Goal: Task Accomplishment & Management: Use online tool/utility

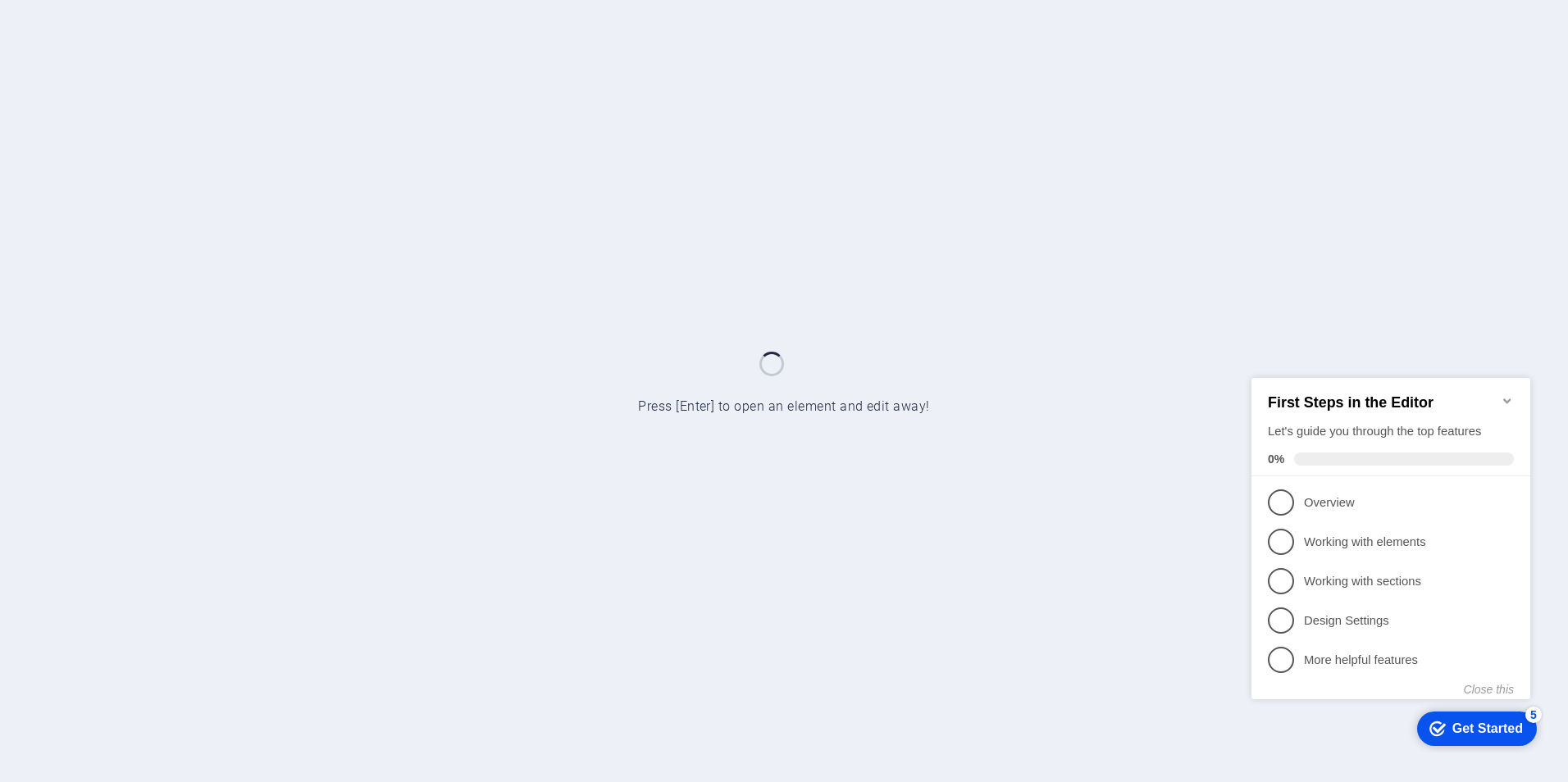
click at [1506, 393] on icon "Minimize checklist" at bounding box center [1507, 400] width 13 height 13
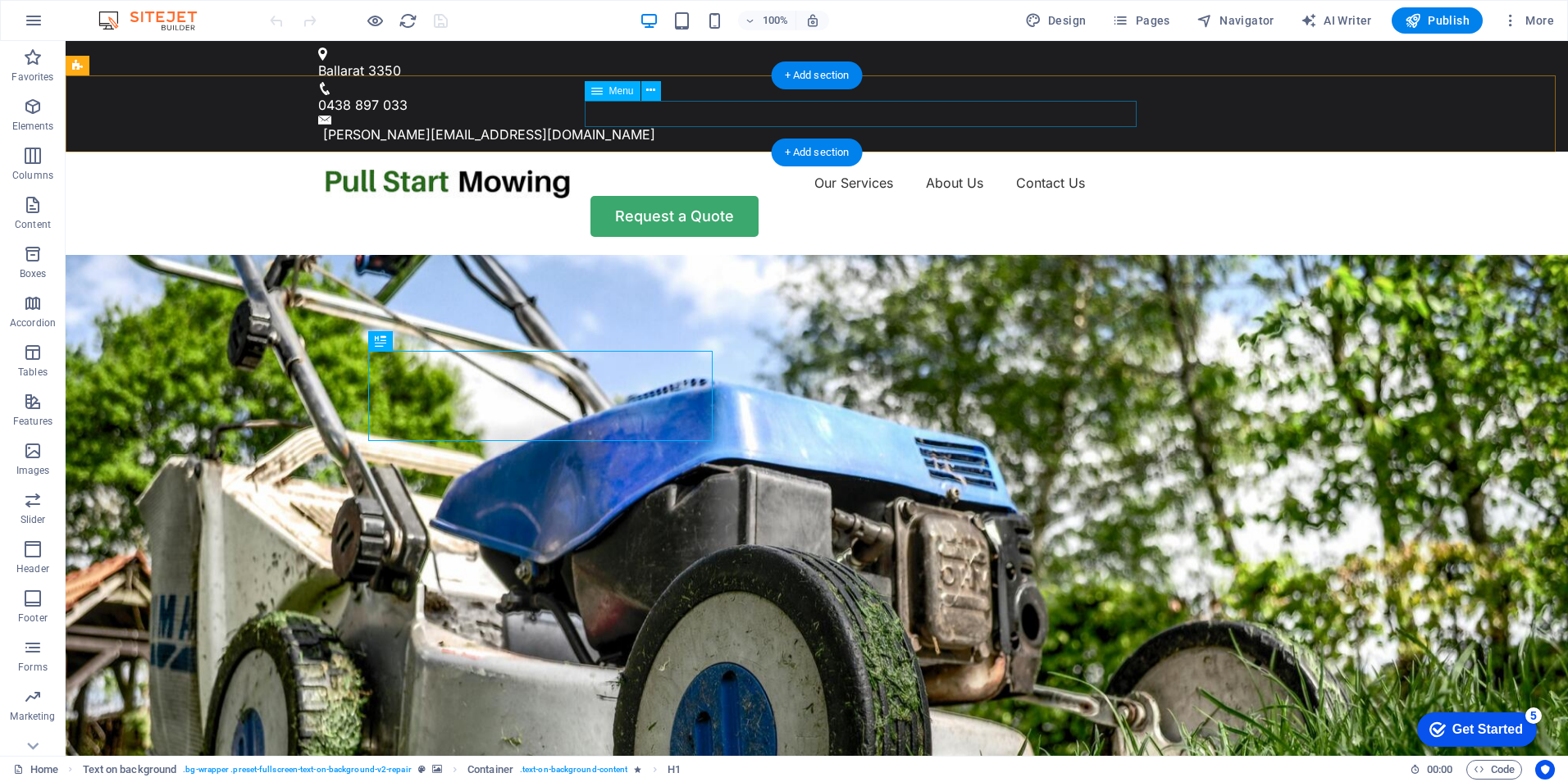
click at [959, 170] on nav "Our Services About Us Contact Us" at bounding box center [816, 182] width 984 height 27
click at [670, 170] on nav "Our Services About Us Contact Us" at bounding box center [816, 182] width 984 height 27
select select
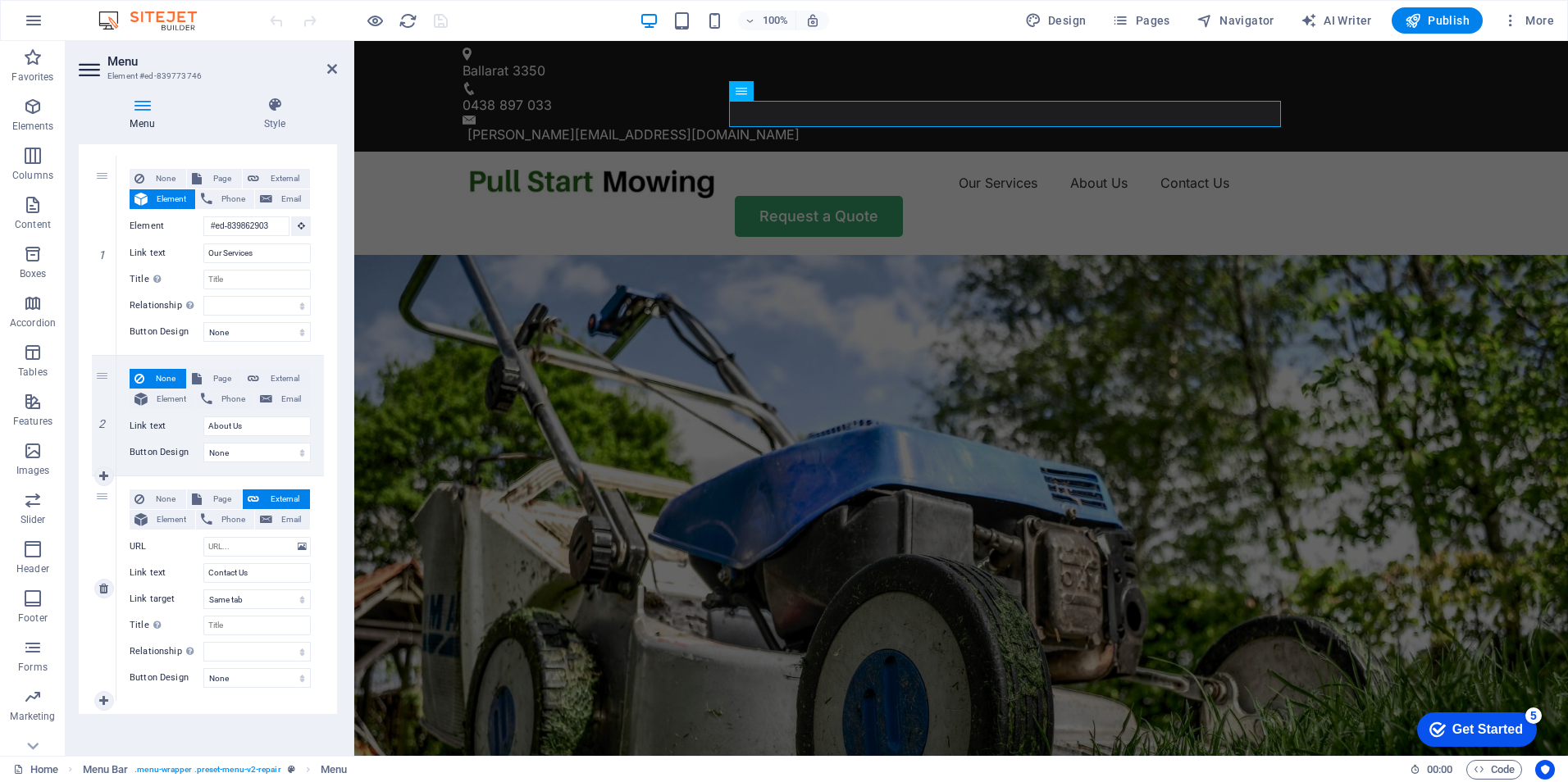
scroll to position [149, 0]
click at [160, 513] on span "Element" at bounding box center [171, 515] width 38 height 19
select select
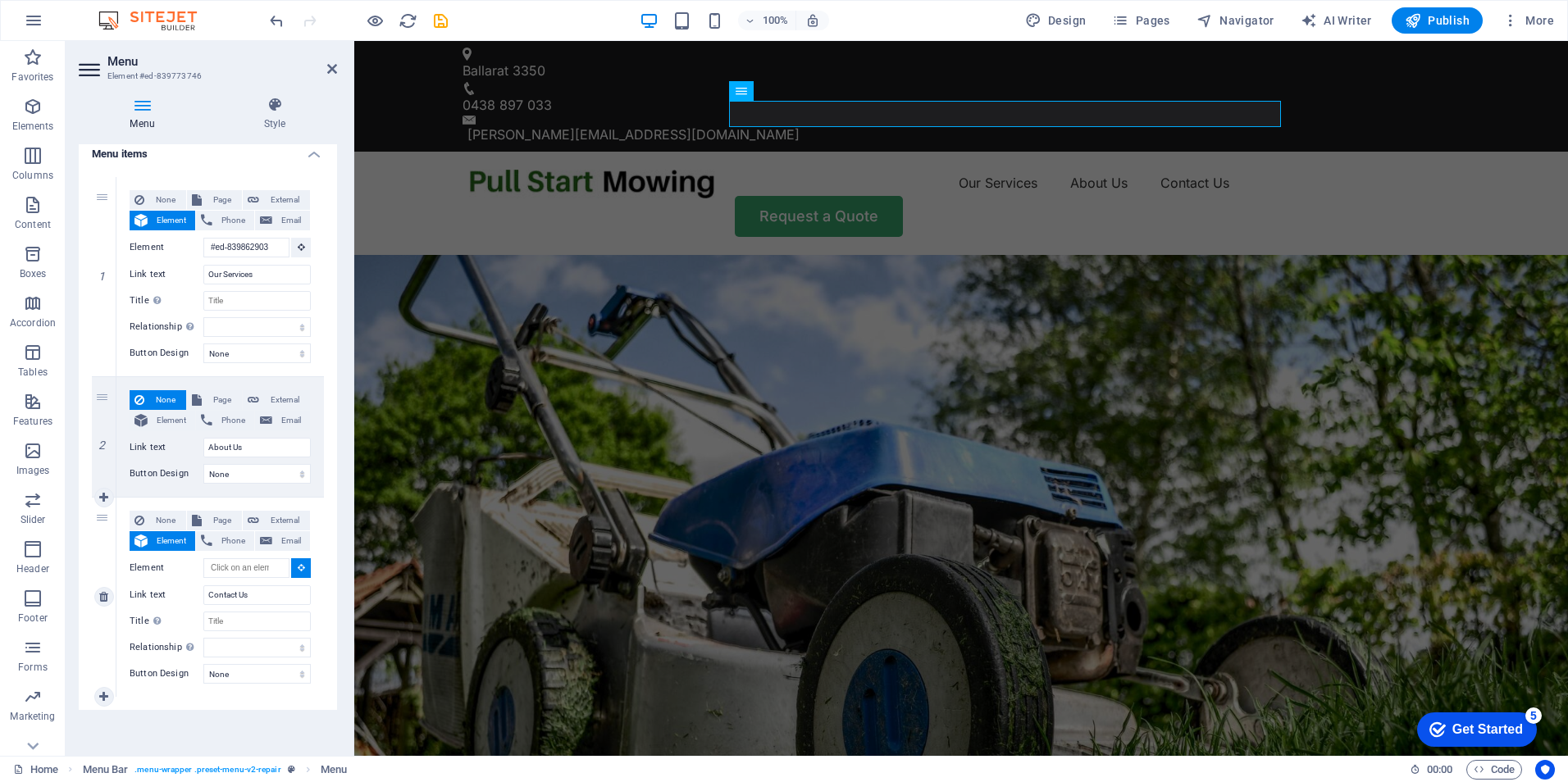
click at [298, 565] on icon at bounding box center [302, 567] width 7 height 8
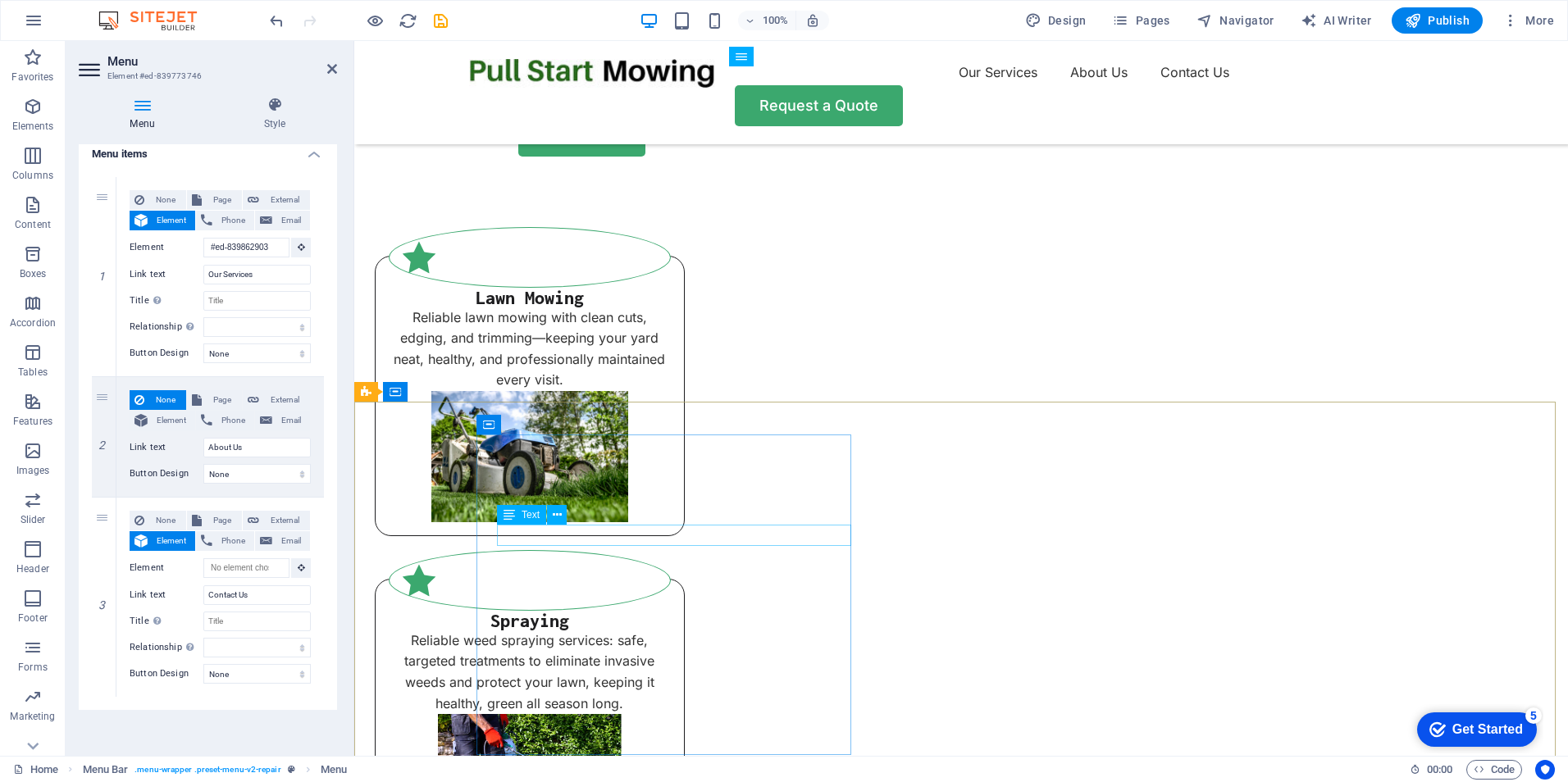
scroll to position [1220, 0]
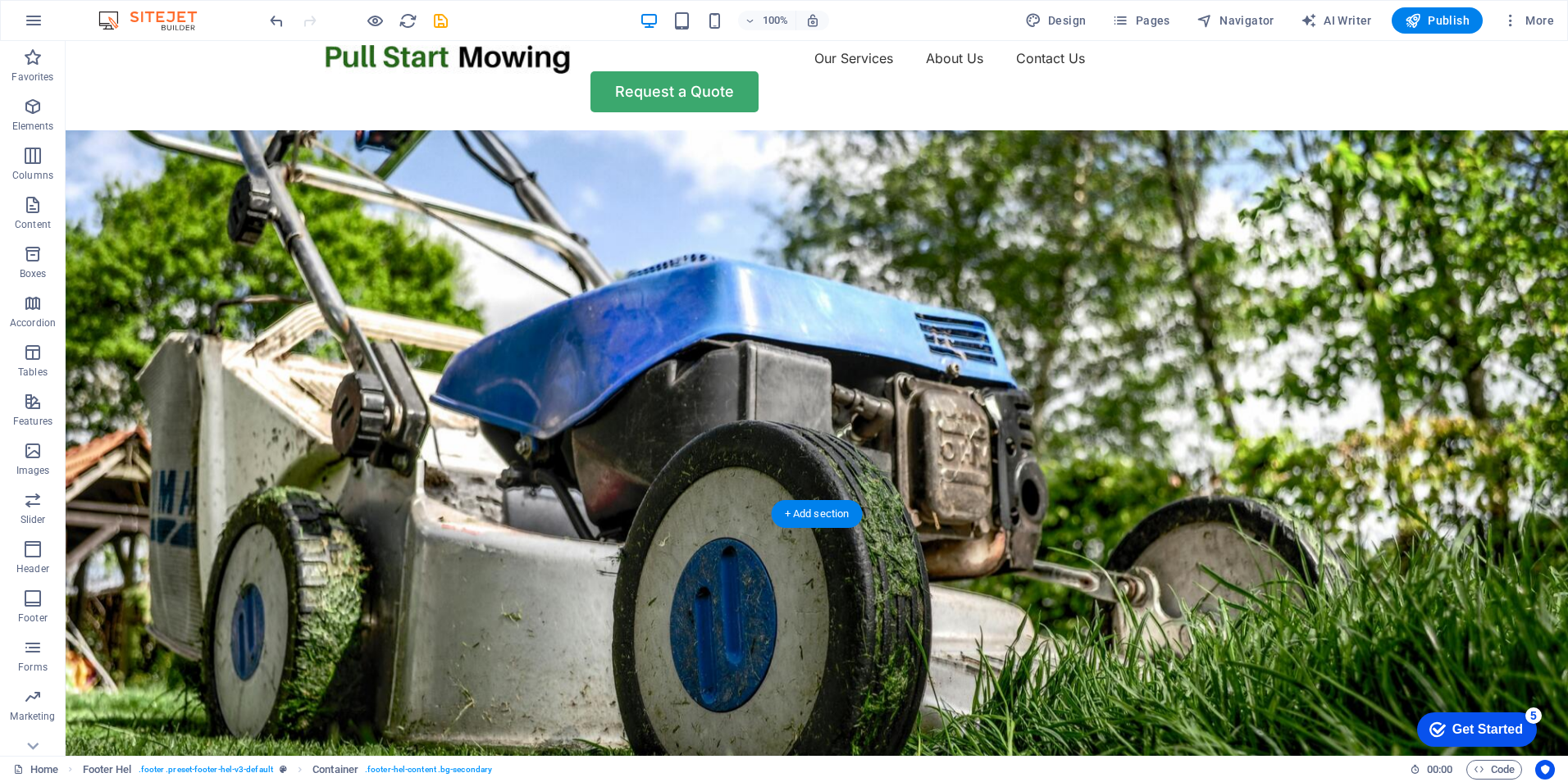
scroll to position [0, 0]
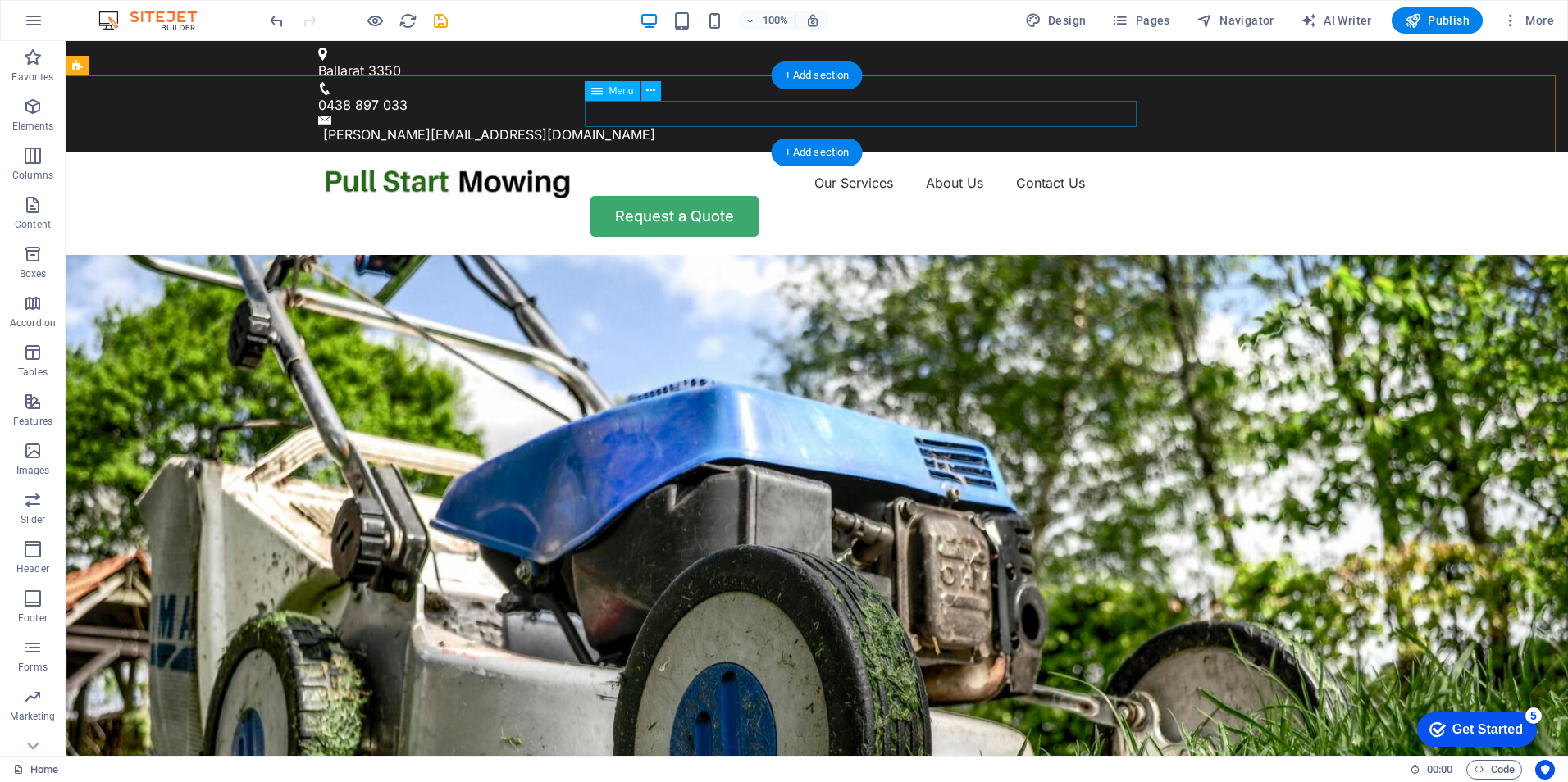
click at [956, 170] on nav "Our Services About Us Contact Us" at bounding box center [816, 182] width 984 height 27
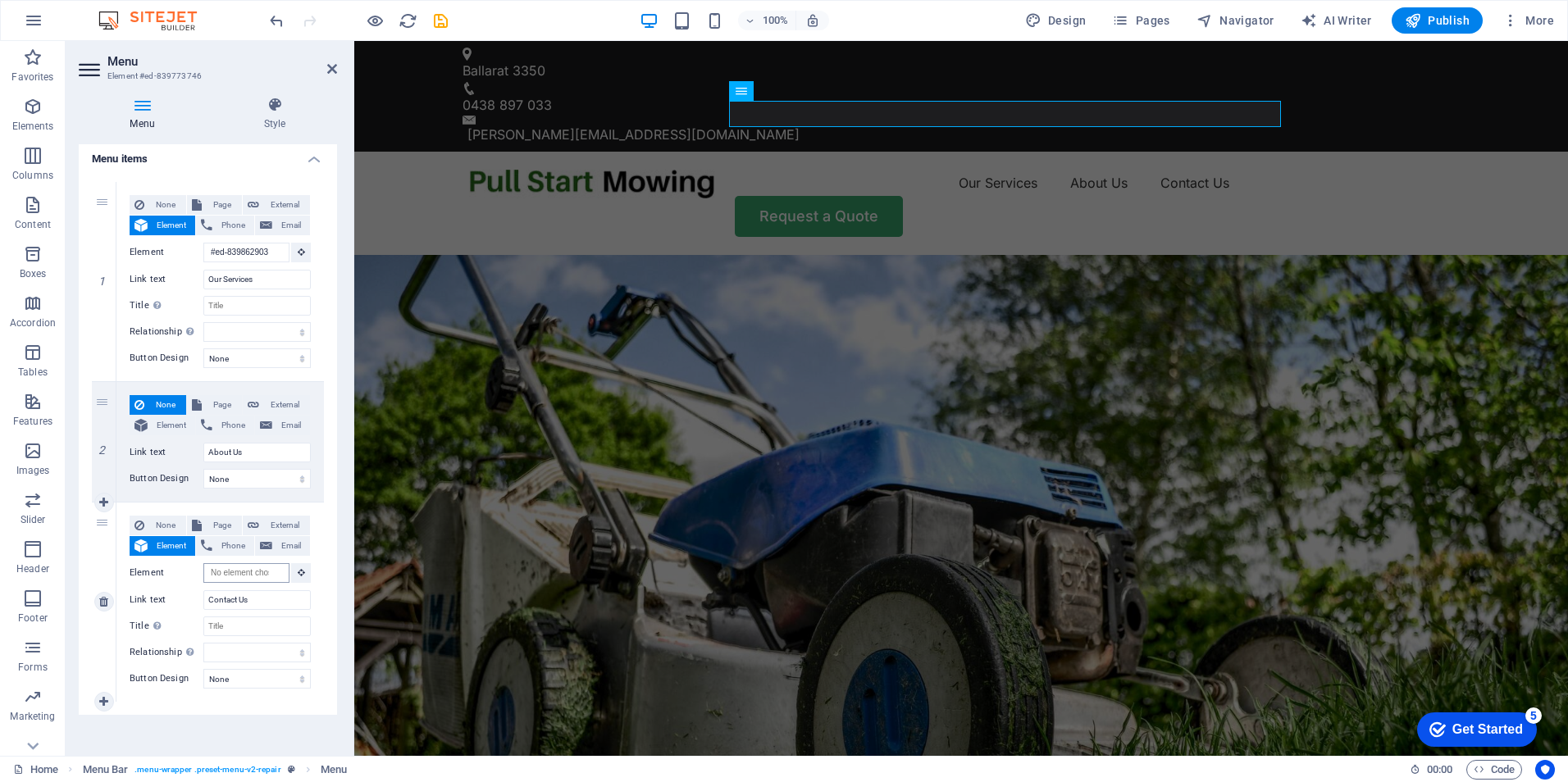
scroll to position [123, 0]
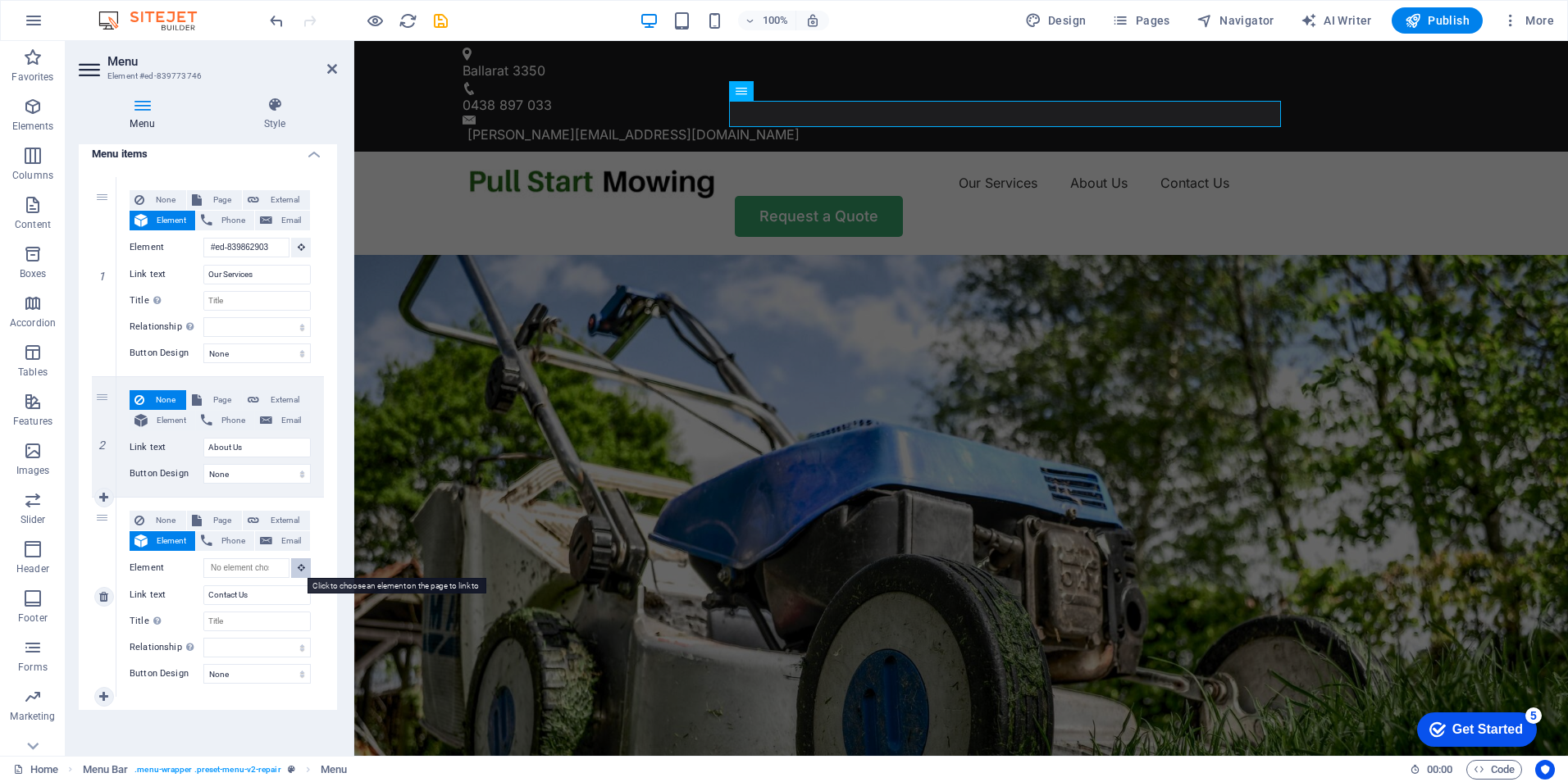
click at [302, 569] on button at bounding box center [300, 567] width 19 height 19
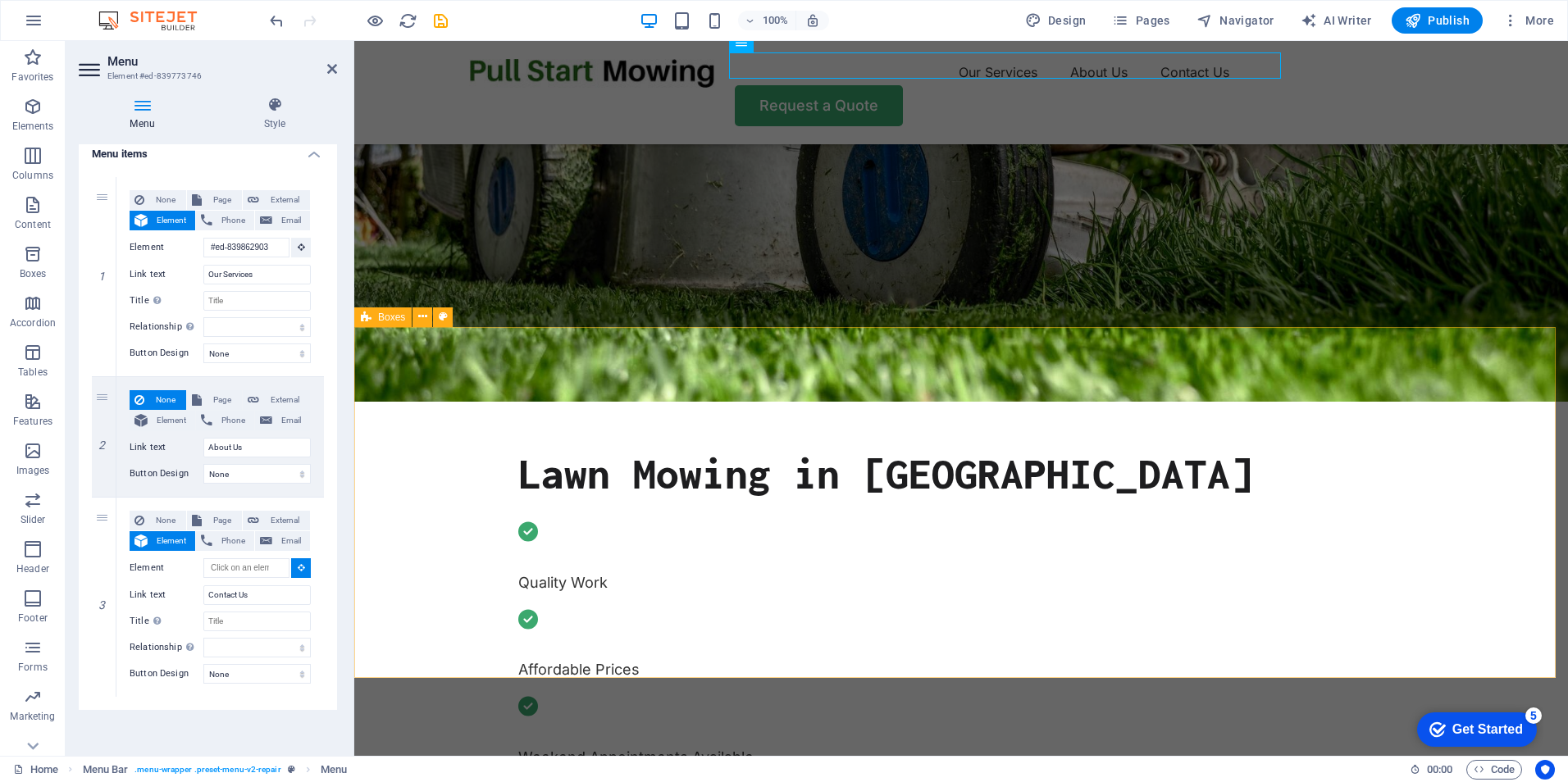
scroll to position [574, 0]
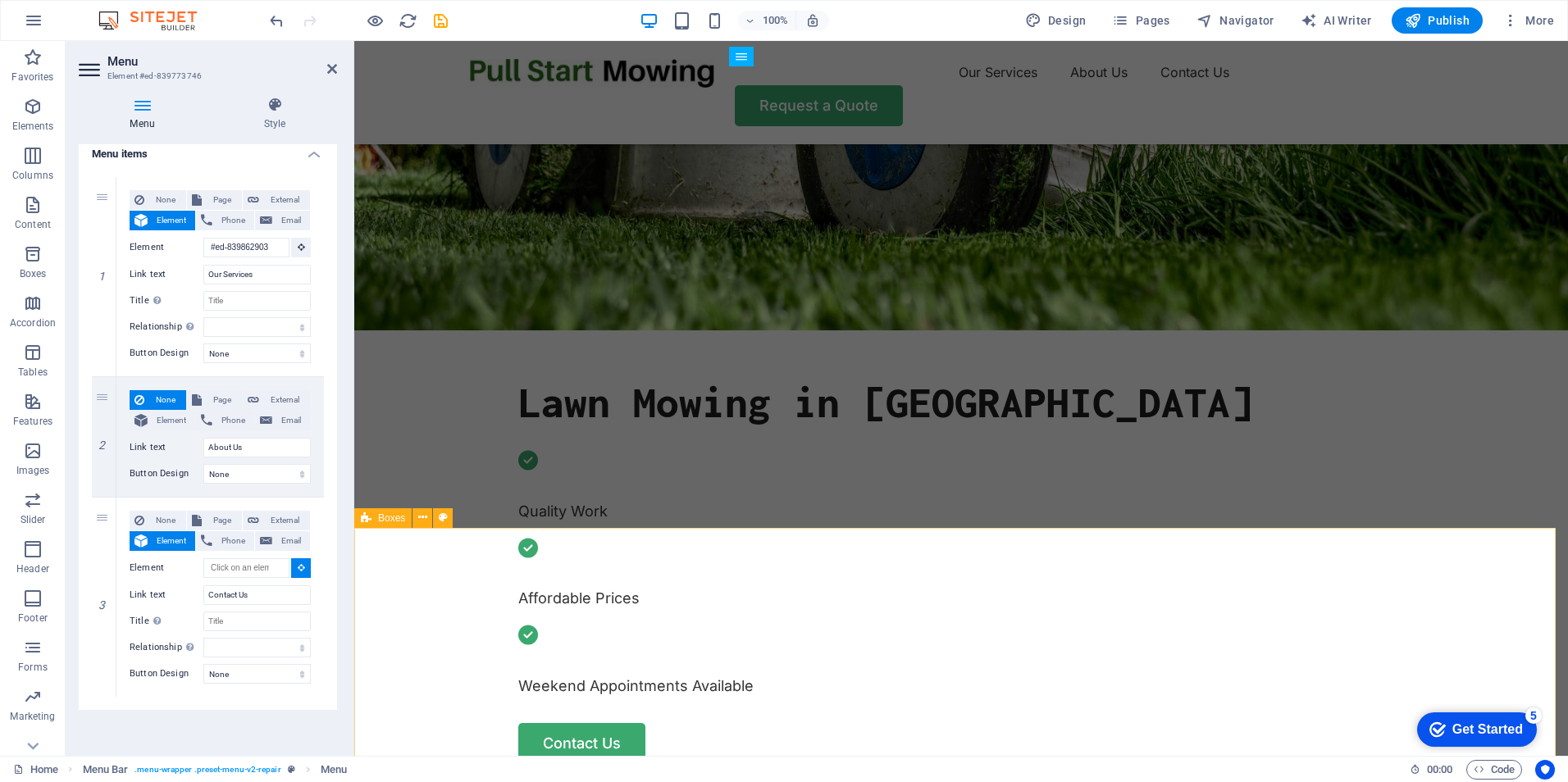
select select
type input "#ed-839862951"
select select
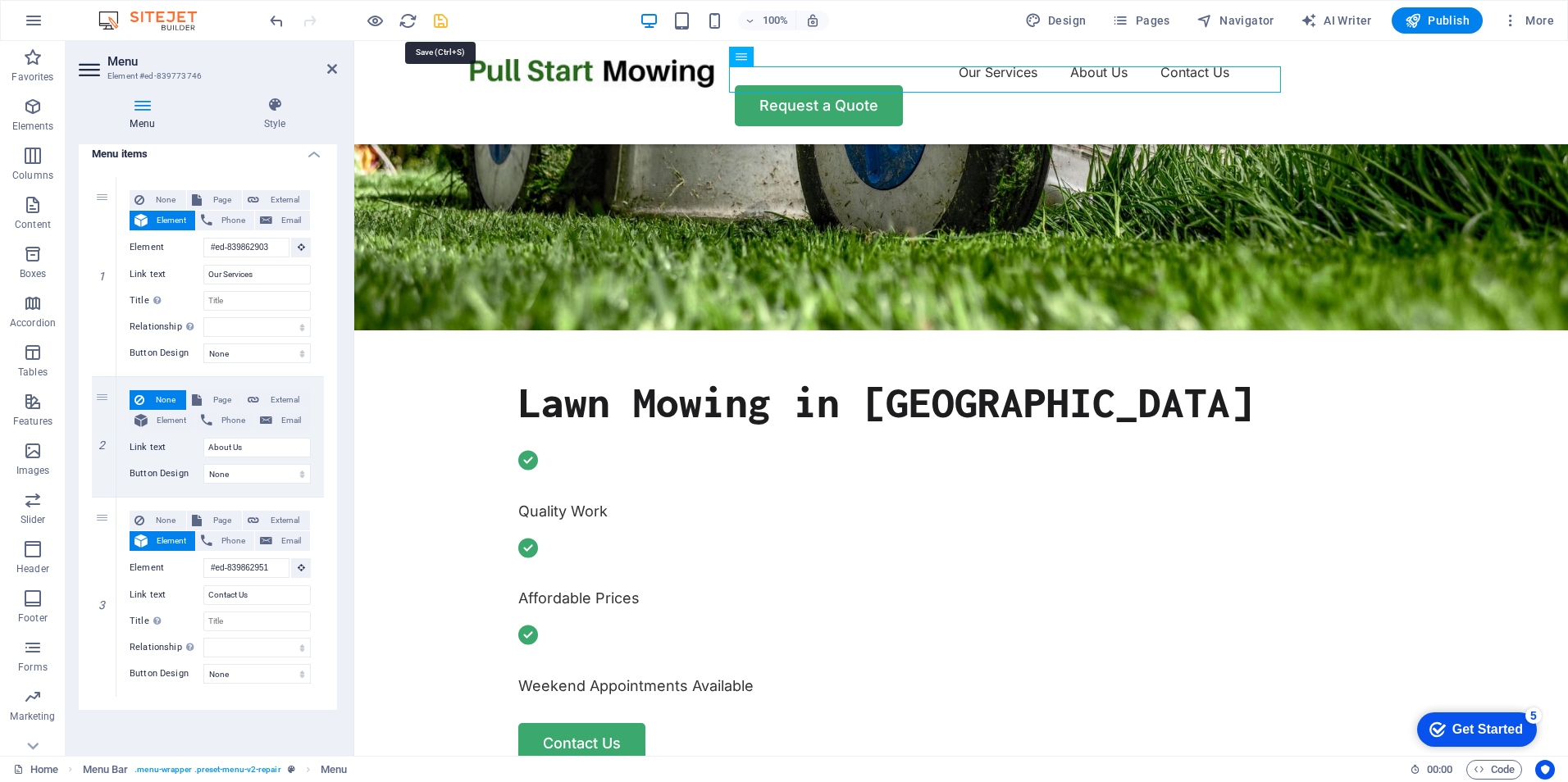
click at [439, 19] on icon "save" at bounding box center [440, 21] width 19 height 19
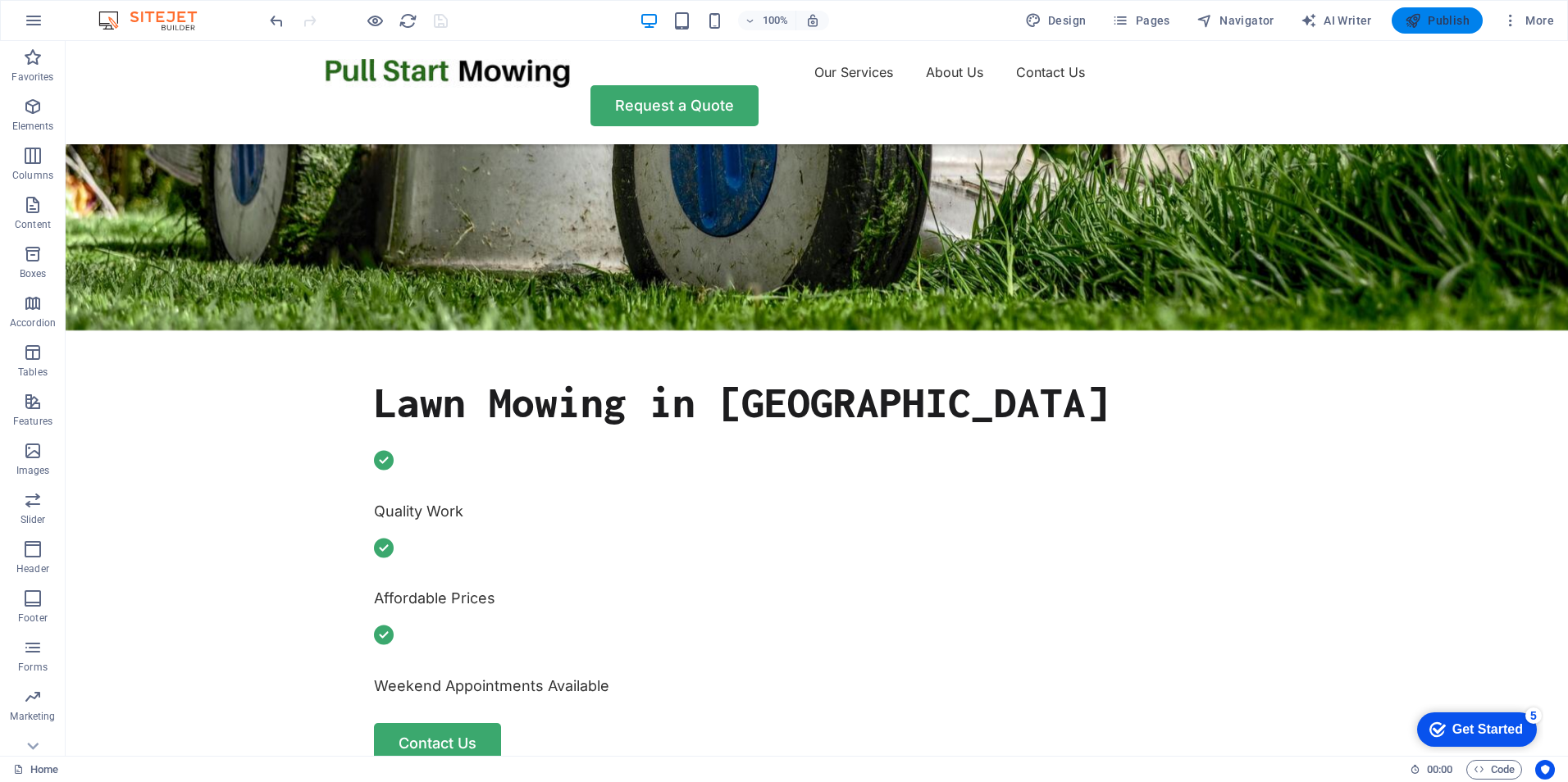
click at [1449, 21] on span "Publish" at bounding box center [1437, 20] width 65 height 17
